Goal: Information Seeking & Learning: Compare options

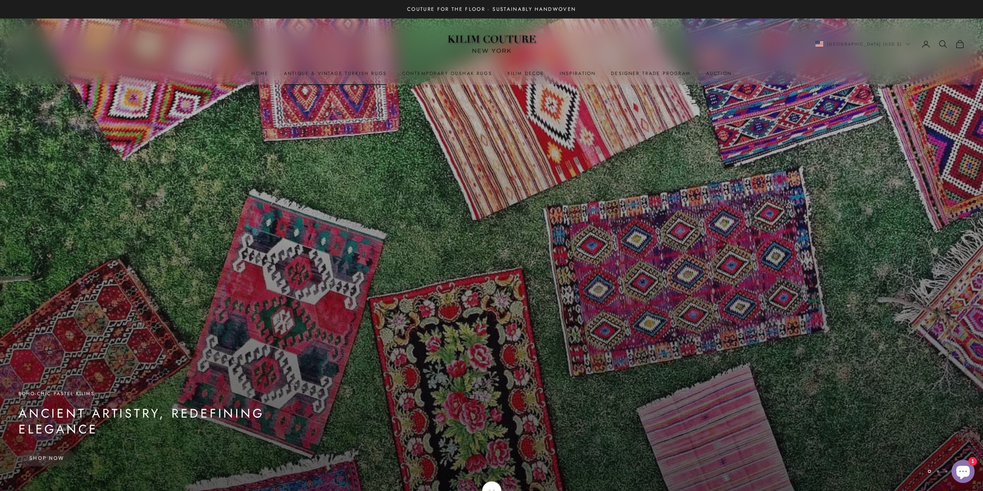
click at [302, 75] on link "Antique & Vintage Turkish Rugs" at bounding box center [335, 74] width 103 height 8
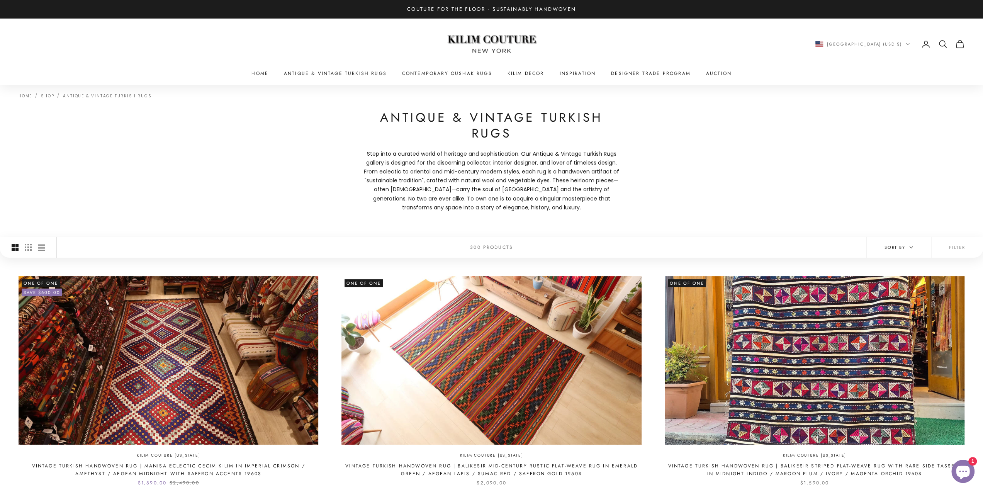
click at [912, 246] on icon "button" at bounding box center [911, 247] width 4 height 4
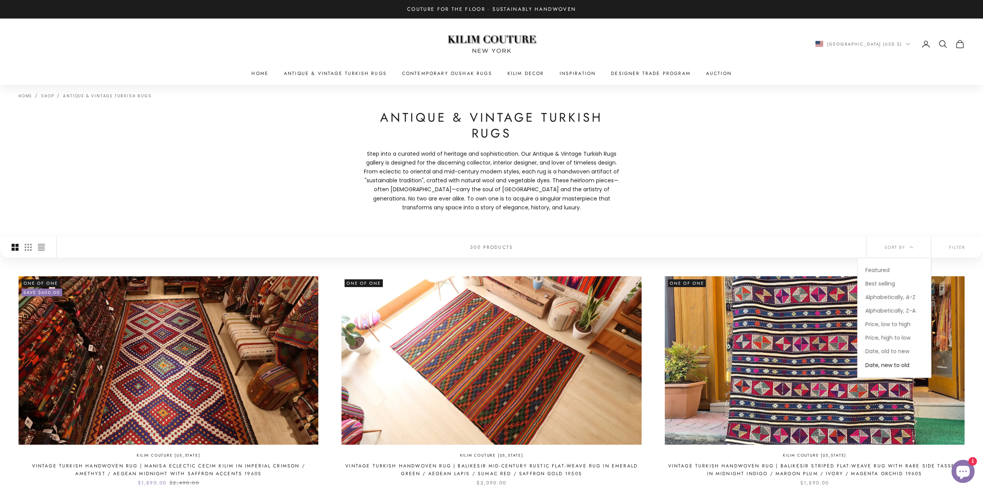
click at [891, 365] on span "Date, new to old" at bounding box center [887, 365] width 44 height 8
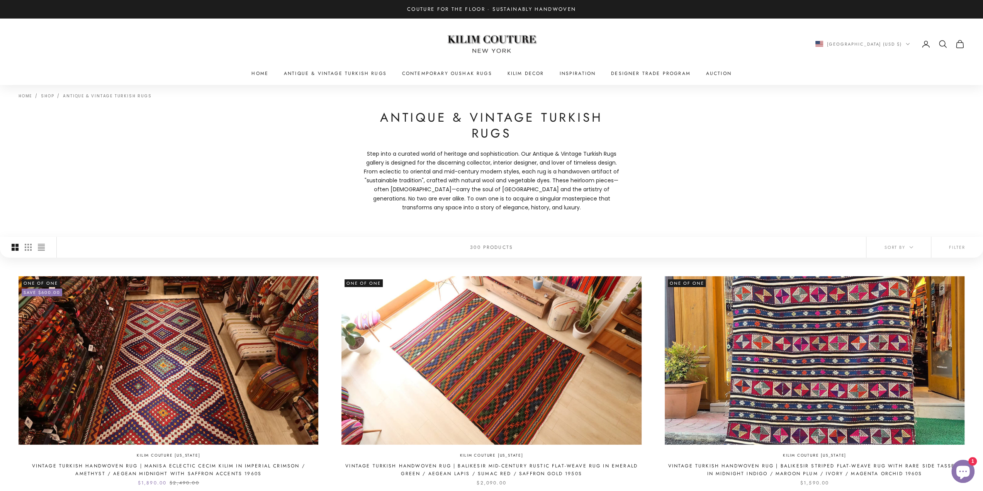
click at [209, 190] on div "Home Shop Antique & Vintage Turkish Rugs Antique & Vintage Turkish Rugs Step in…" at bounding box center [491, 161] width 983 height 152
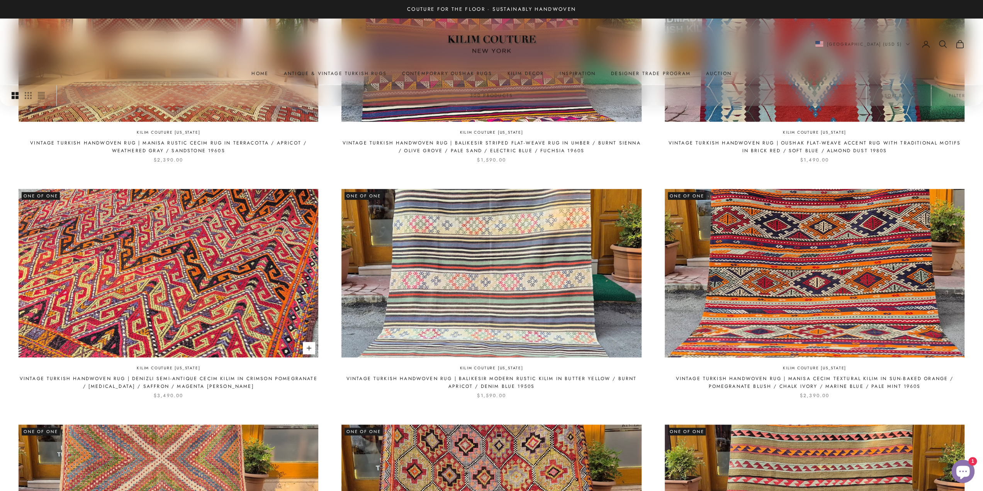
scroll to position [571, 0]
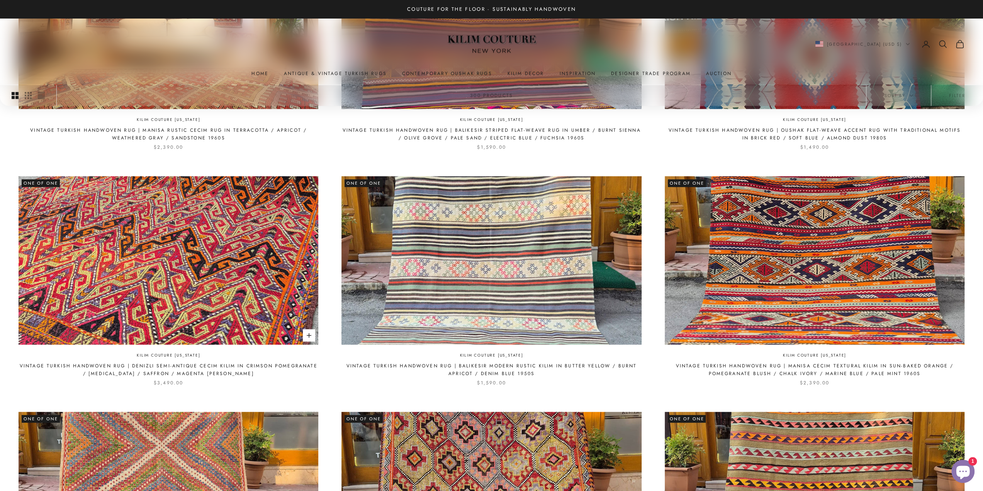
click at [253, 283] on img at bounding box center [169, 260] width 300 height 168
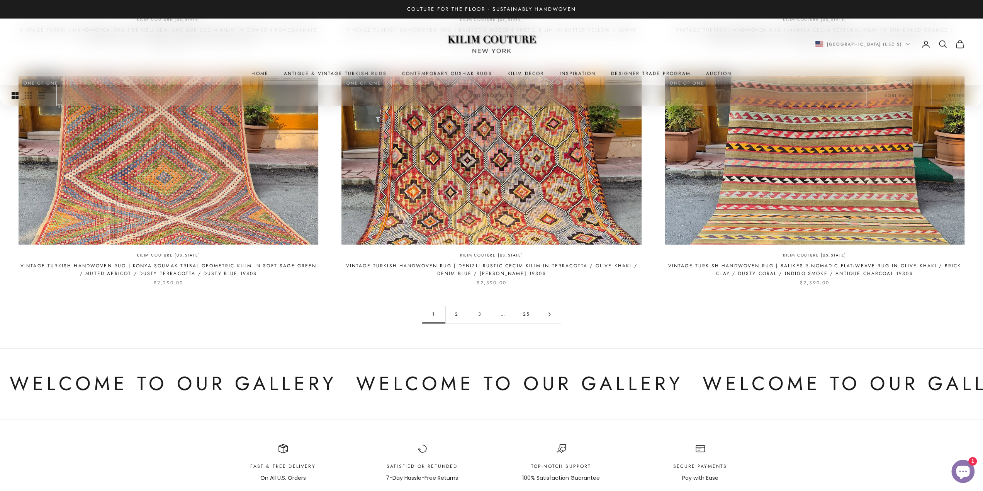
scroll to position [926, 0]
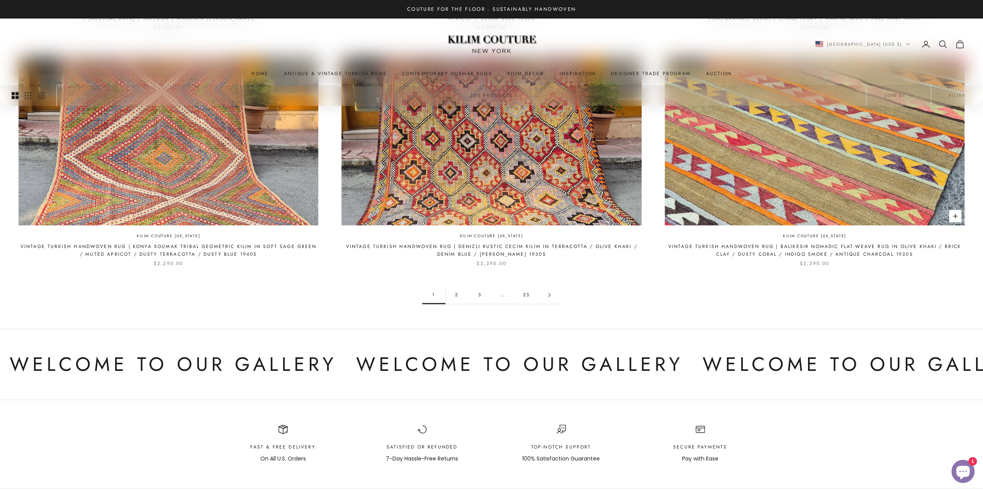
click at [850, 166] on img at bounding box center [815, 141] width 300 height 168
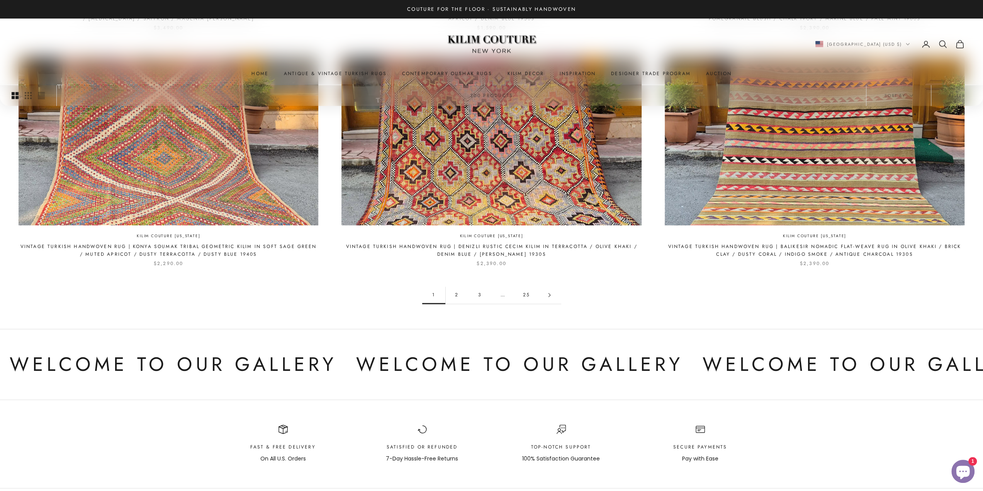
click at [455, 292] on link "2" at bounding box center [456, 294] width 23 height 17
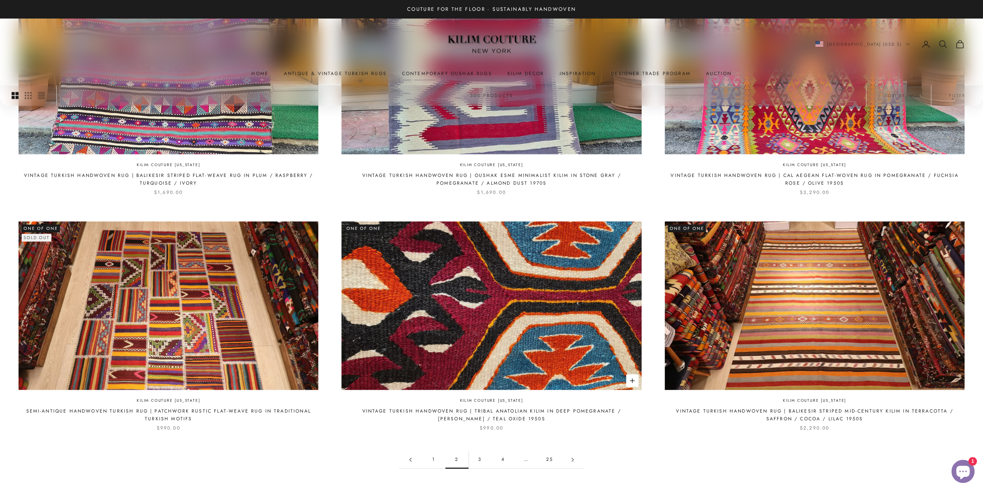
scroll to position [741, 0]
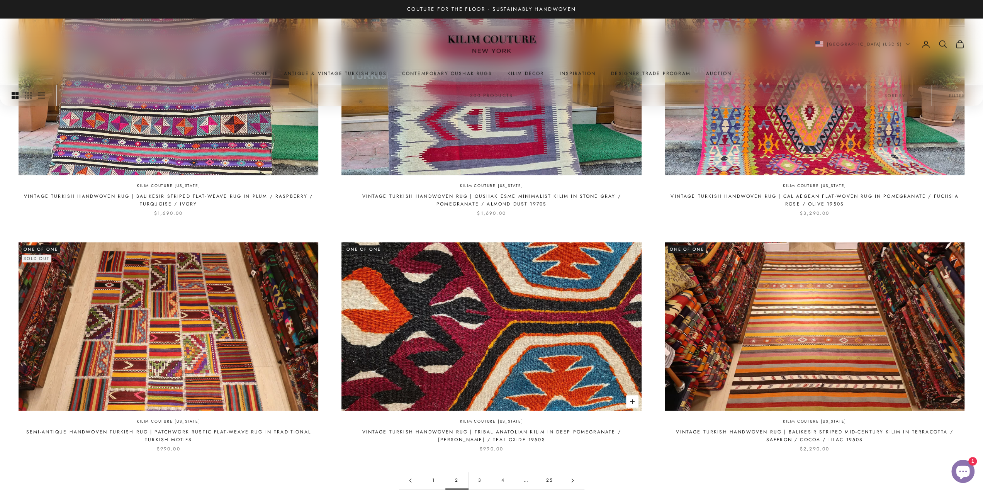
click at [519, 373] on img at bounding box center [491, 326] width 300 height 168
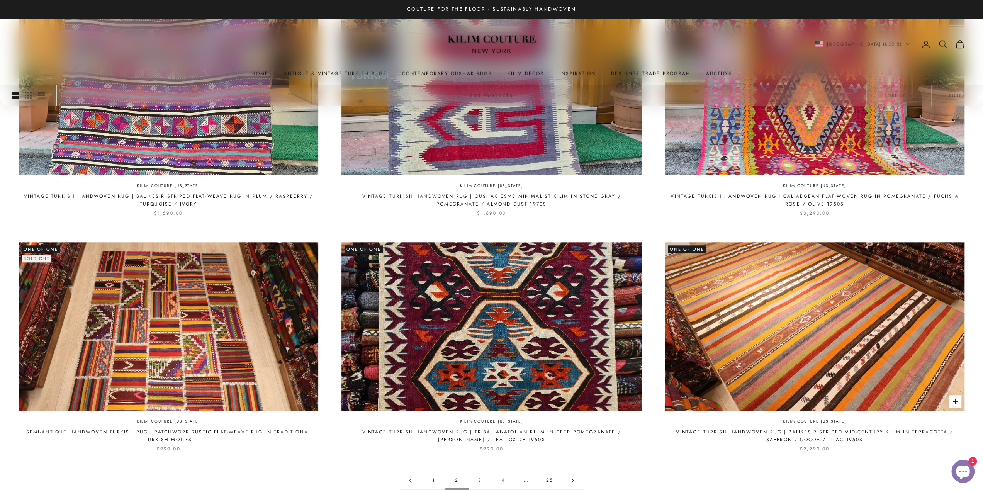
scroll to position [1096, 0]
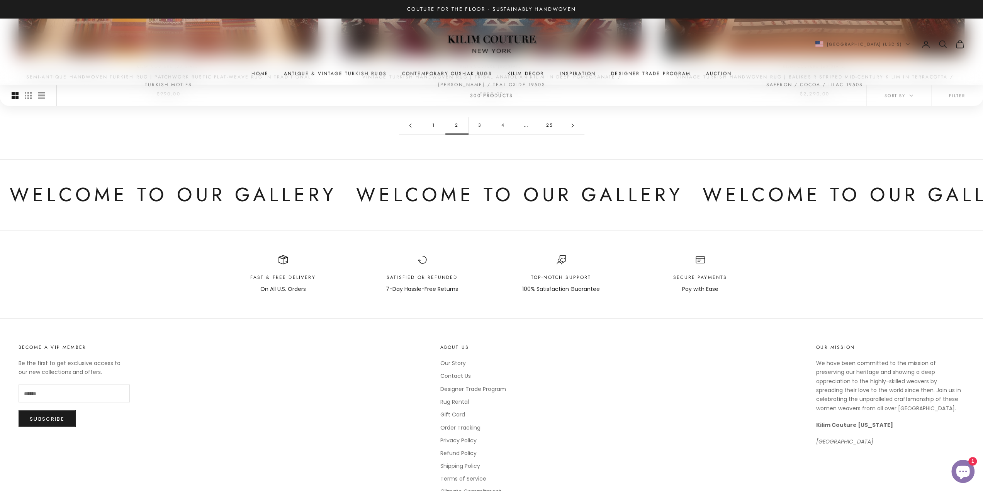
click at [480, 122] on link "3" at bounding box center [479, 125] width 23 height 17
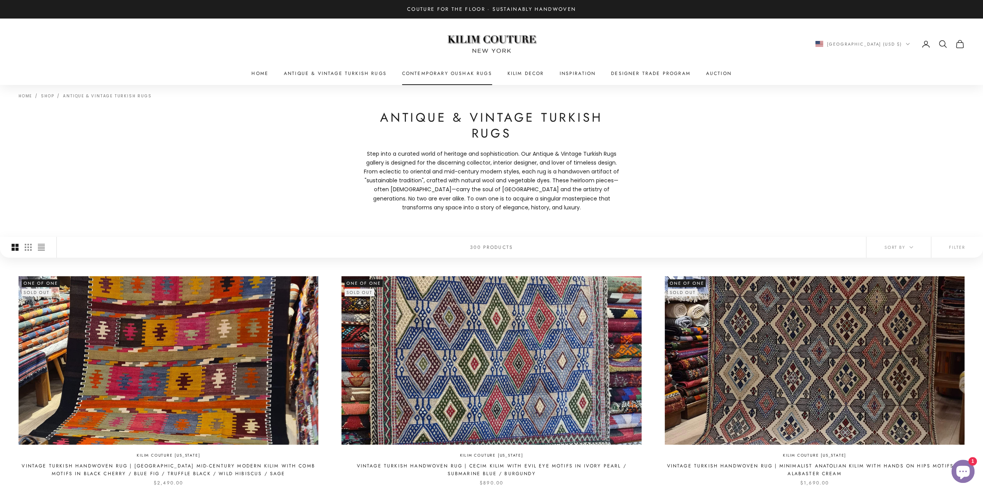
click at [460, 72] on link "Contemporary Oushak Rugs" at bounding box center [447, 74] width 90 height 8
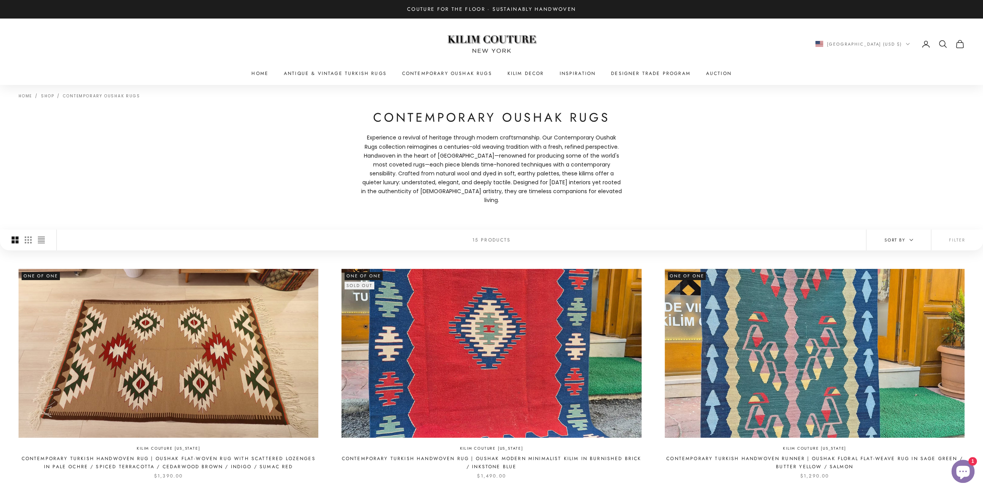
click at [904, 236] on span "Sort by" at bounding box center [898, 239] width 29 height 7
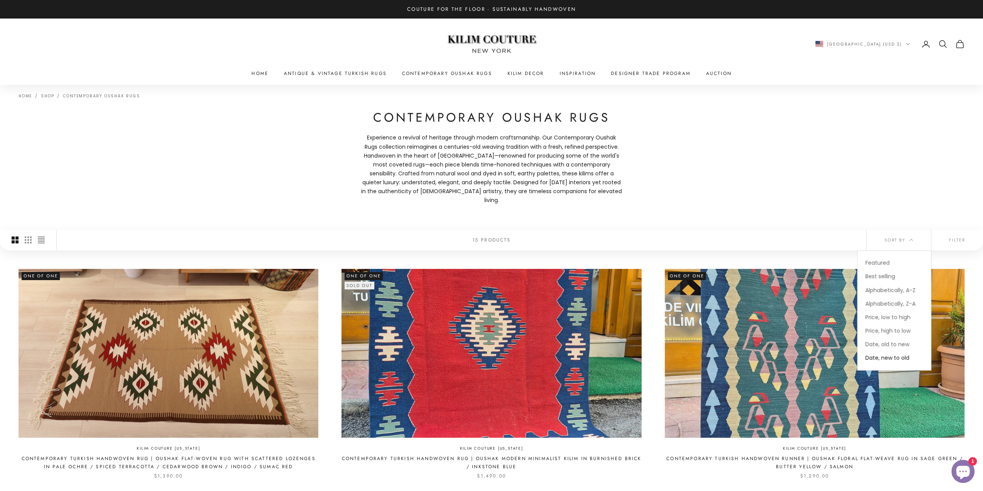
click at [890, 354] on span "Date, new to old" at bounding box center [887, 358] width 44 height 8
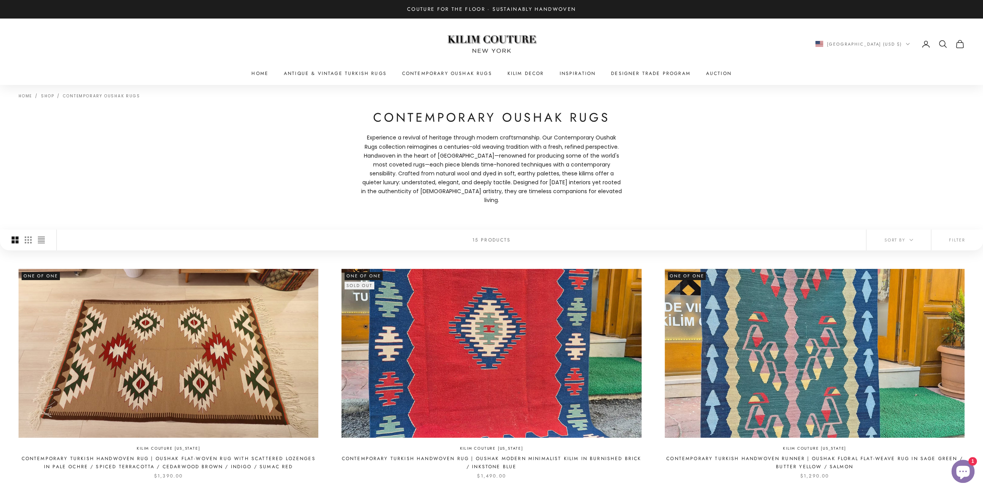
click at [753, 217] on div "Home Shop Contemporary Oushak Rugs Contemporary Oushak Rugs Experience a reviva…" at bounding box center [491, 157] width 983 height 144
click at [885, 236] on span "Sort by" at bounding box center [898, 239] width 29 height 7
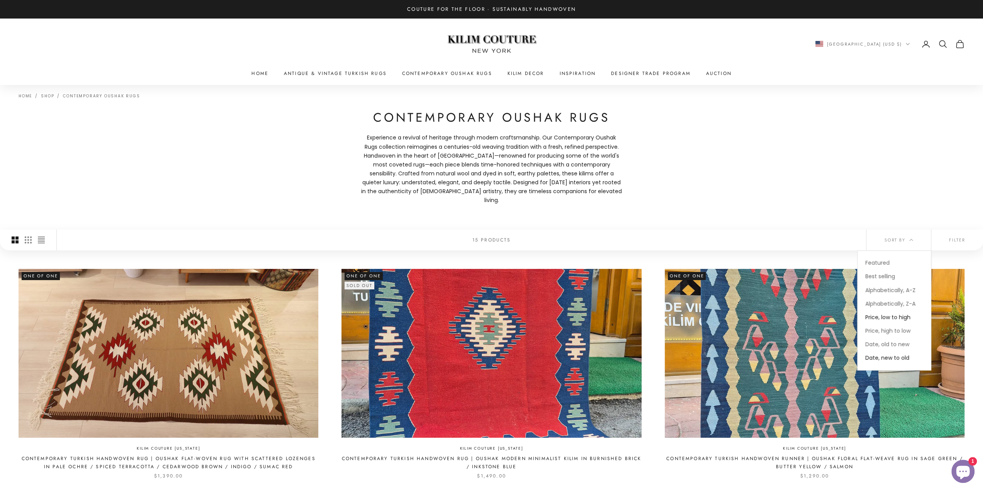
click at [886, 313] on span "Price, low to high" at bounding box center [887, 317] width 45 height 8
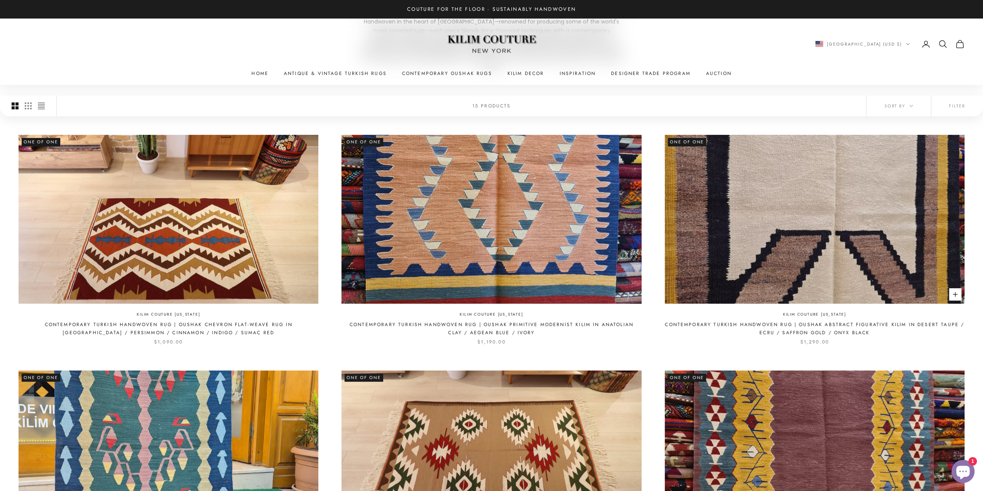
scroll to position [146, 0]
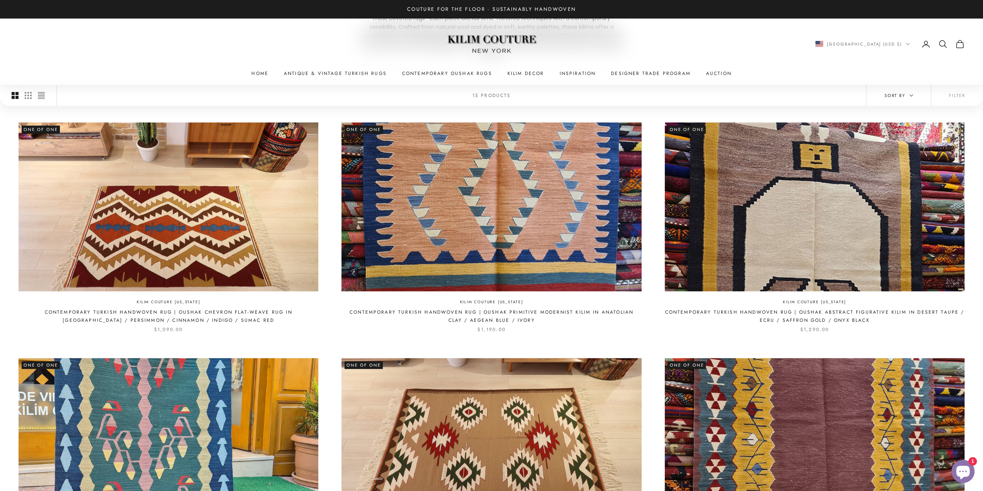
click at [910, 94] on icon "button" at bounding box center [911, 95] width 4 height 4
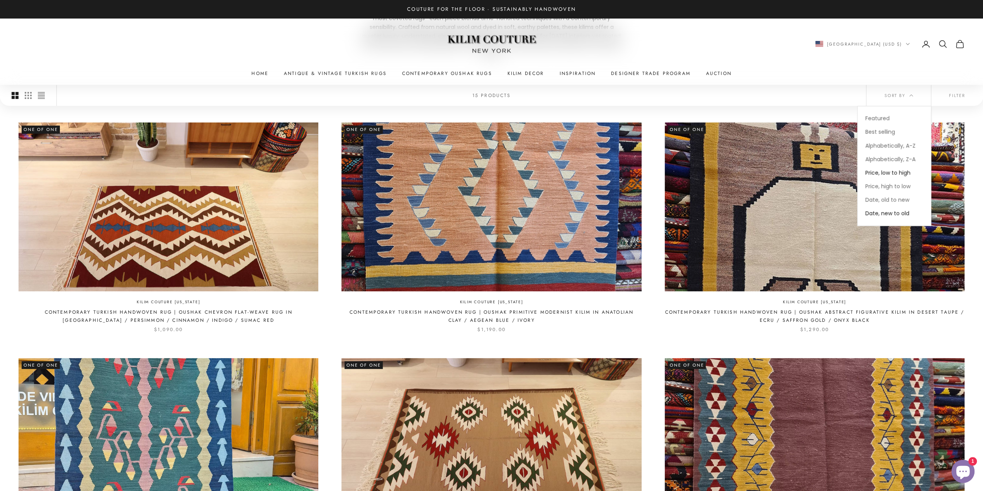
click at [897, 214] on span "Date, new to old" at bounding box center [887, 213] width 44 height 8
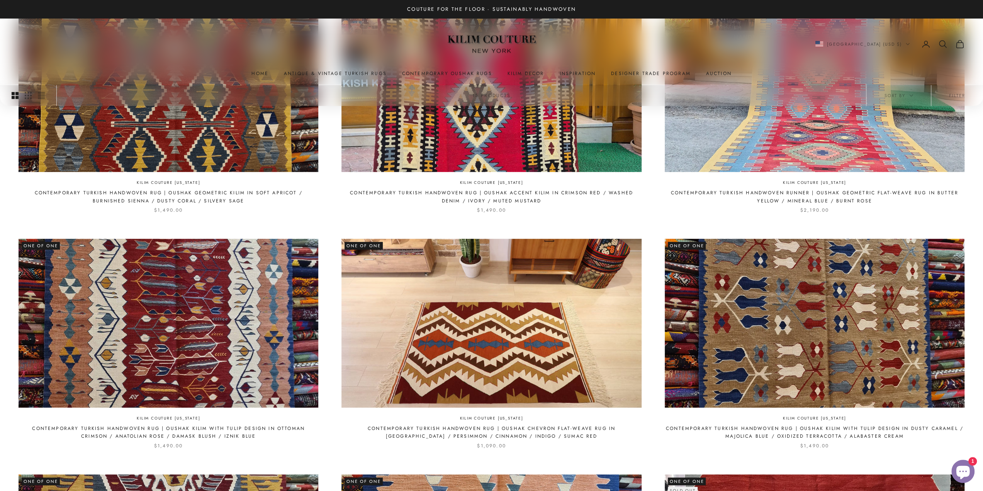
scroll to position [857, 0]
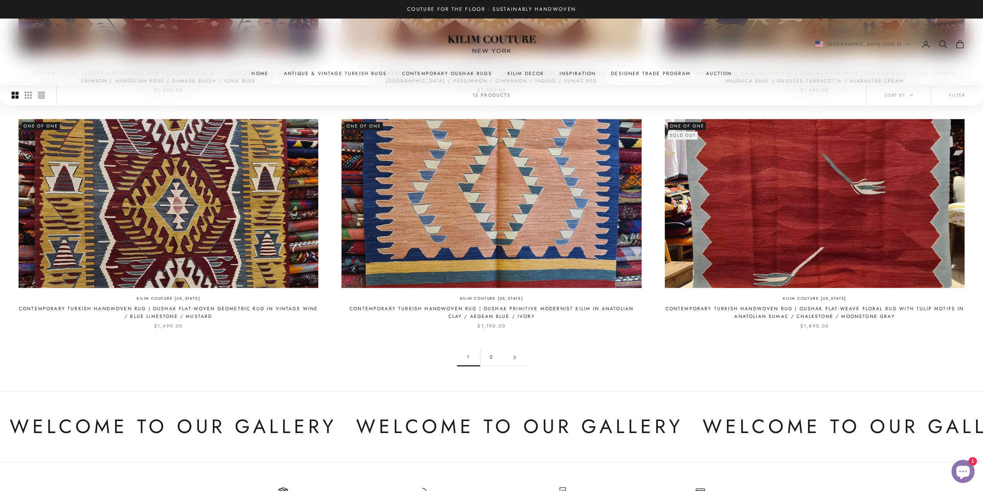
click at [494, 348] on link "2" at bounding box center [491, 356] width 23 height 17
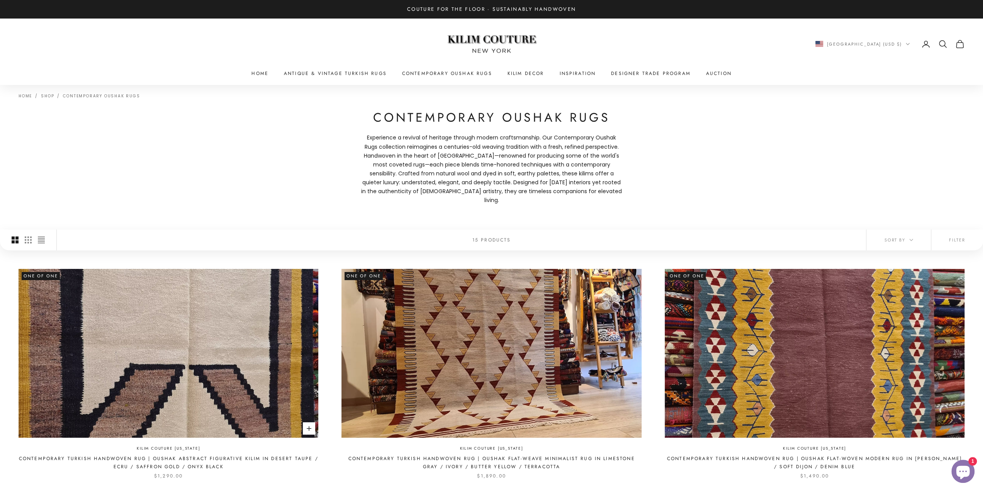
click at [162, 333] on img at bounding box center [169, 353] width 300 height 168
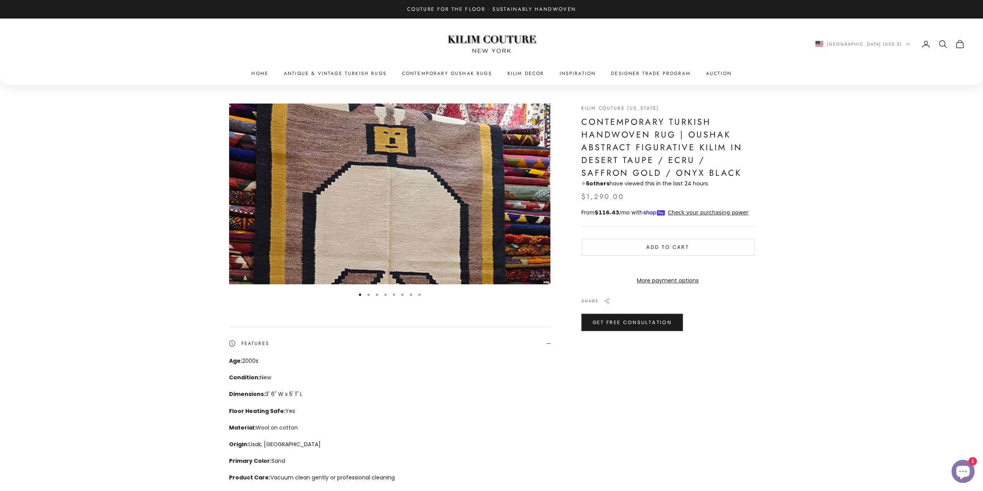
click at [407, 215] on img "Item 1 of 8" at bounding box center [389, 194] width 321 height 181
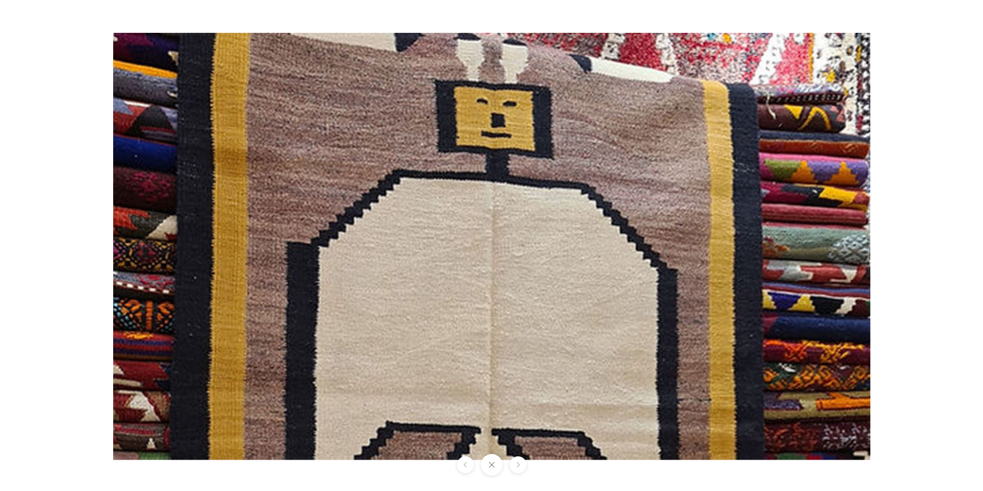
click at [735, 258] on img at bounding box center [491, 246] width 757 height 426
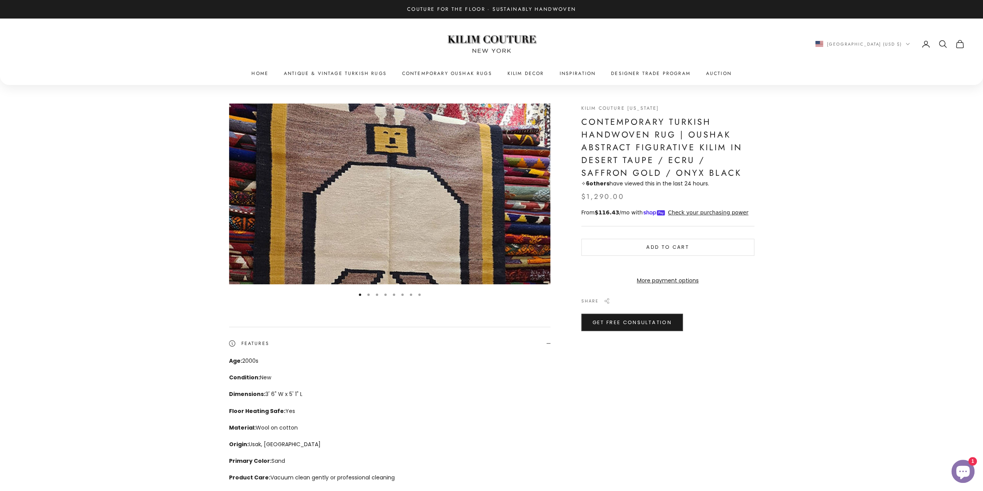
click at [369, 295] on button "Go to item 2" at bounding box center [368, 295] width 2 height 2
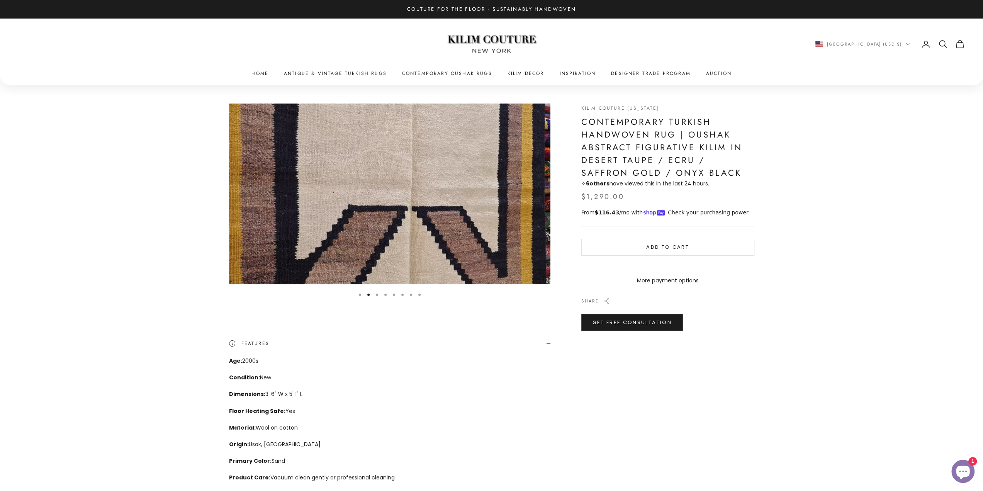
click at [376, 294] on button "Go to item 3" at bounding box center [377, 295] width 2 height 2
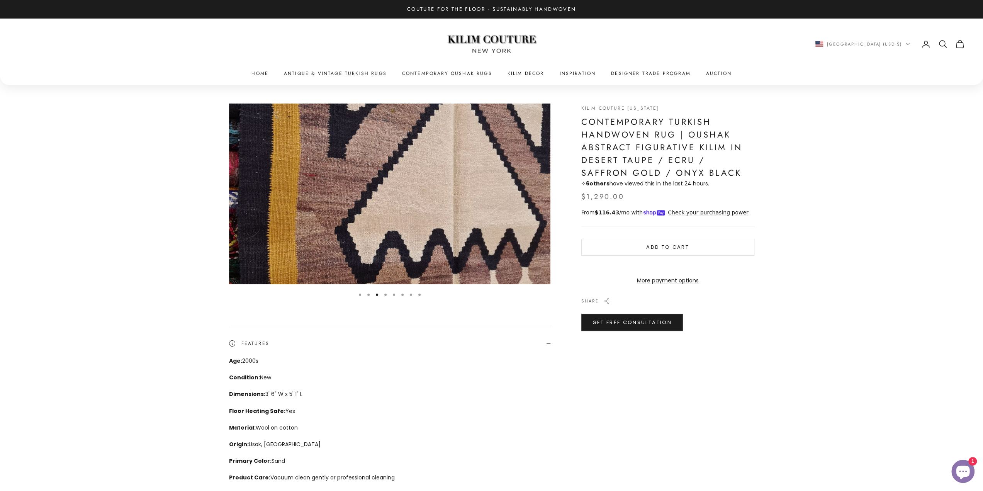
click at [385, 294] on button "Go to item 4" at bounding box center [385, 295] width 2 height 2
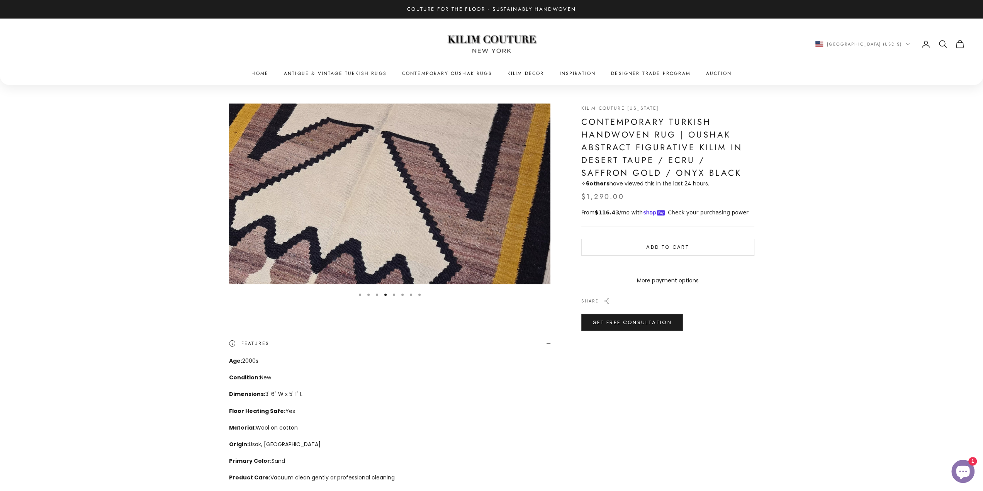
click at [393, 294] on button "Go to item 5" at bounding box center [394, 295] width 2 height 2
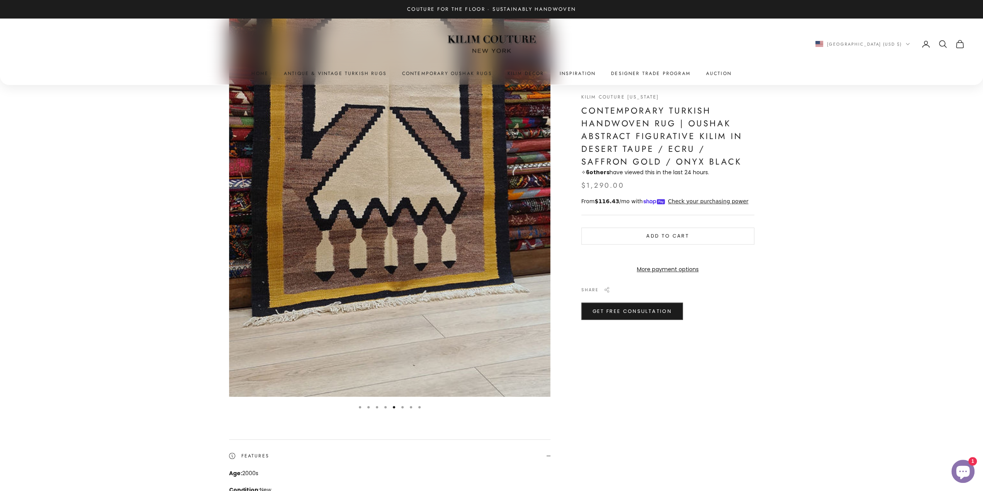
scroll to position [355, 0]
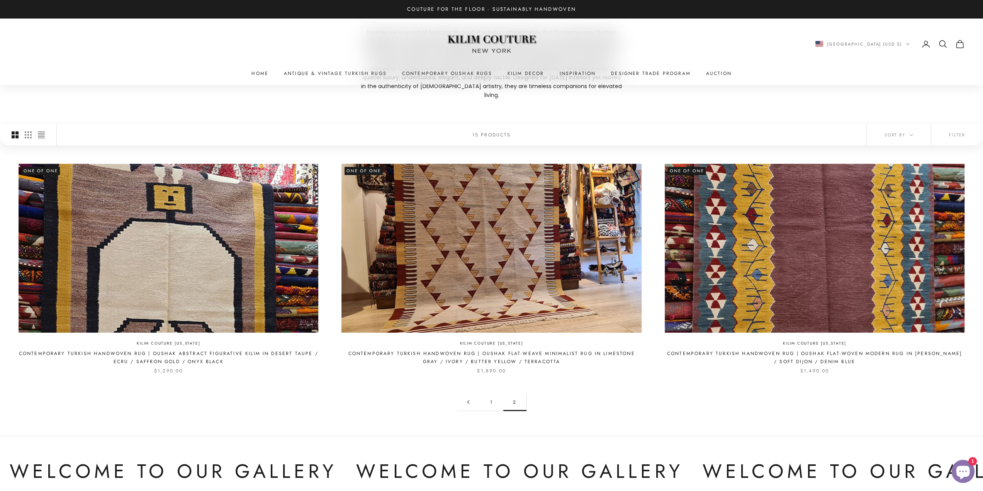
scroll to position [124, 0]
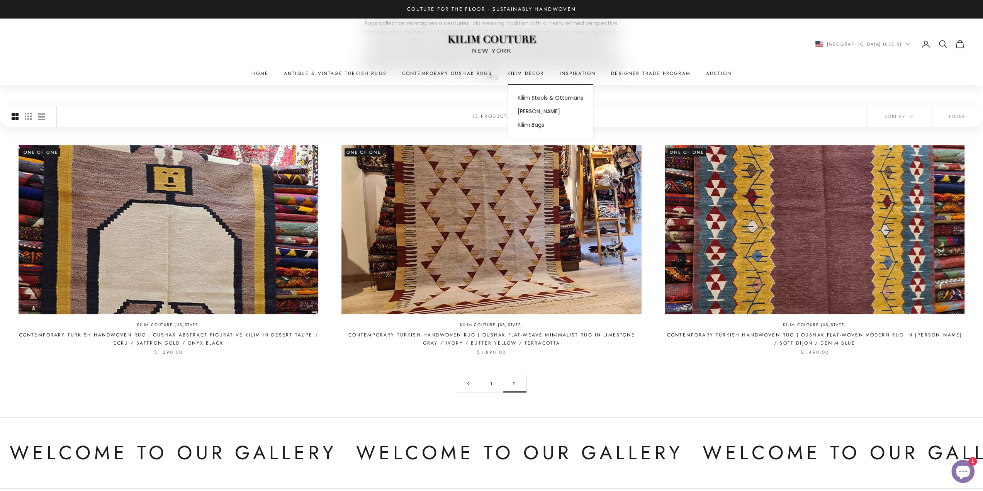
click at [531, 71] on summary "Kilim Decor" at bounding box center [525, 74] width 37 height 8
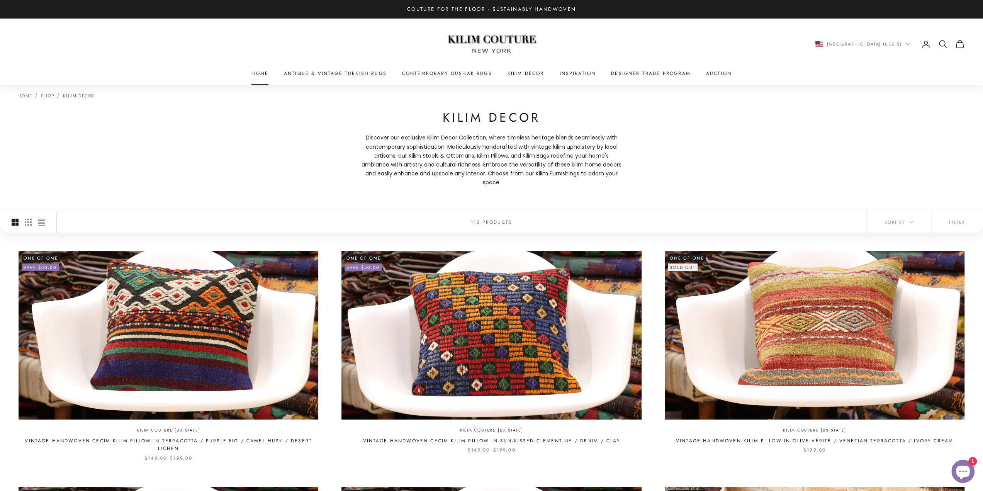
click at [259, 74] on link "Home" at bounding box center [259, 74] width 17 height 8
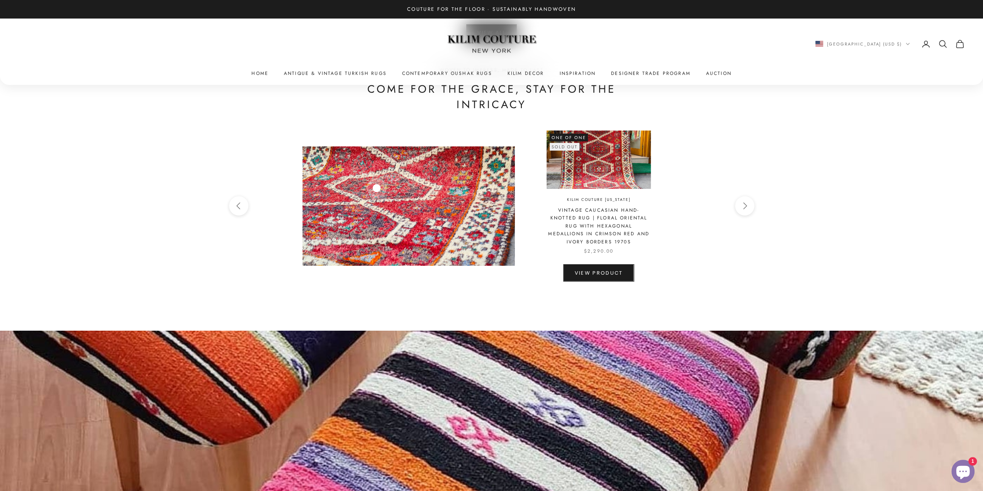
scroll to position [2269, 0]
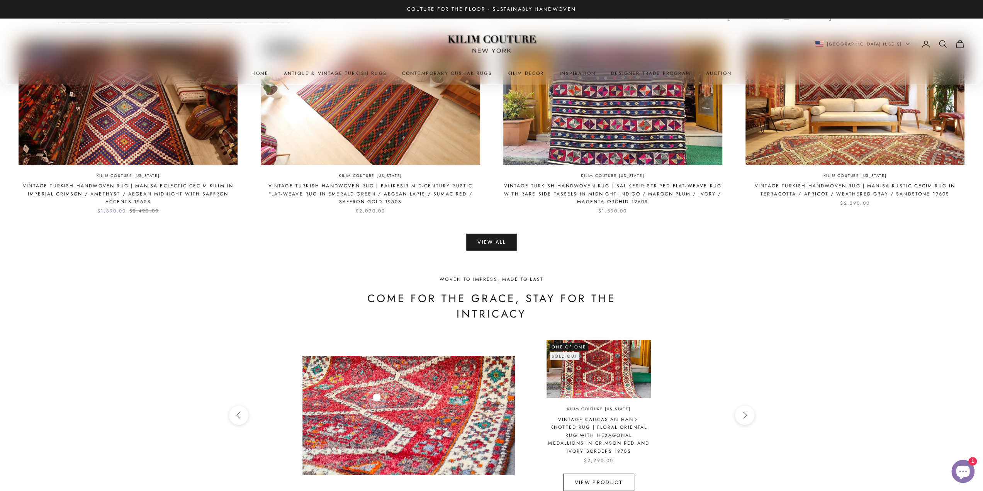
click at [607, 482] on link "View product" at bounding box center [598, 481] width 71 height 17
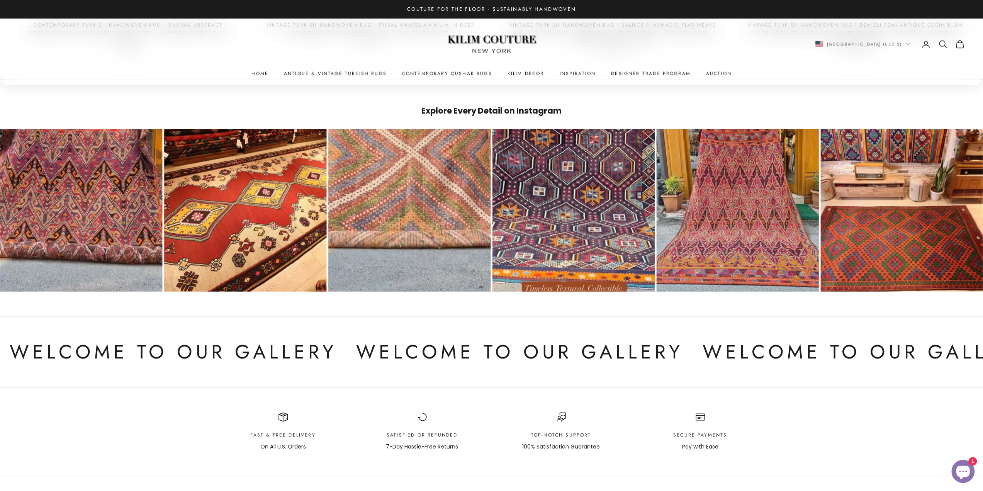
scroll to position [1065, 0]
